Goal: Browse casually: Explore the website without a specific task or goal

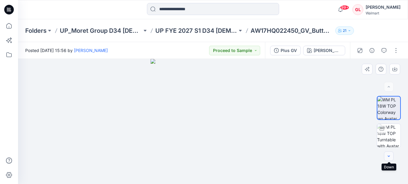
click at [390, 159] on button "button" at bounding box center [389, 156] width 10 height 10
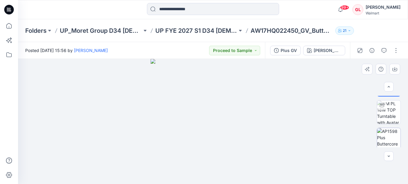
click at [391, 139] on img at bounding box center [388, 139] width 23 height 23
drag, startPoint x: 297, startPoint y: 96, endPoint x: 301, endPoint y: 97, distance: 5.0
click at [303, 145] on img at bounding box center [213, 106] width 205 height 155
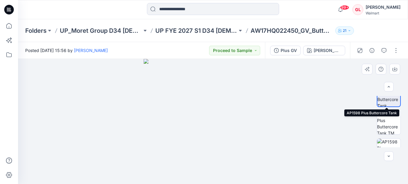
click at [386, 101] on img at bounding box center [388, 95] width 23 height 23
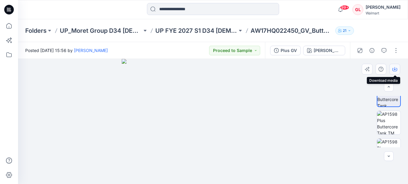
click at [396, 70] on icon "button" at bounding box center [394, 69] width 5 height 5
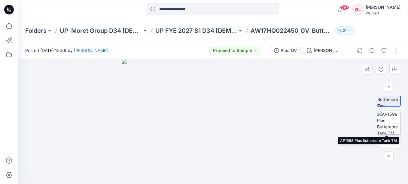
click at [387, 125] on img at bounding box center [388, 122] width 23 height 23
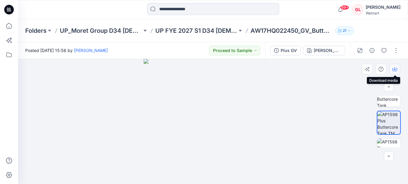
click at [393, 68] on icon "button" at bounding box center [394, 69] width 5 height 5
click at [387, 145] on img at bounding box center [388, 149] width 23 height 23
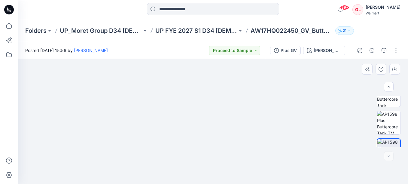
scroll to position [83, 0]
drag, startPoint x: 275, startPoint y: 100, endPoint x: 279, endPoint y: 163, distance: 62.6
click at [279, 165] on img at bounding box center [213, 121] width 271 height 125
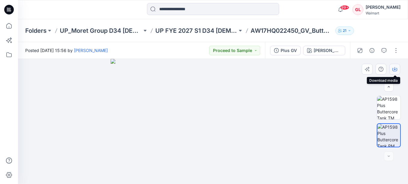
click at [395, 70] on icon "button" at bounding box center [394, 69] width 5 height 5
